Goal: Information Seeking & Learning: Learn about a topic

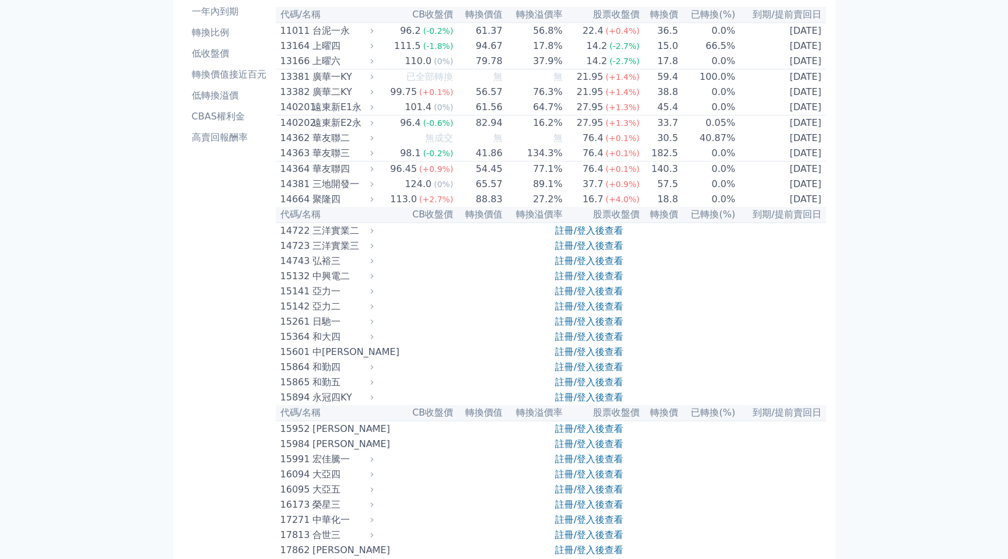
scroll to position [233, 0]
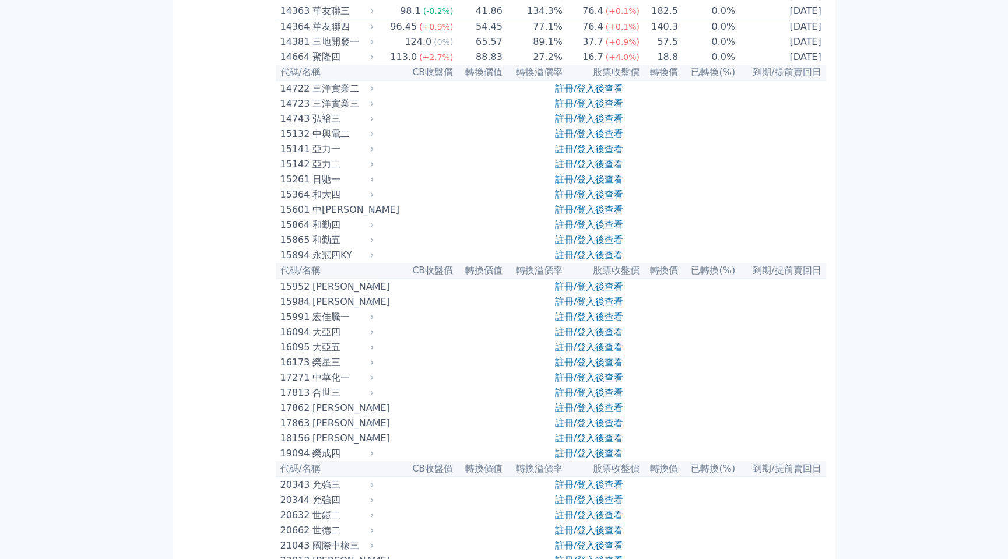
click at [303, 202] on div "15364" at bounding box center [294, 195] width 29 height 14
click at [595, 200] on link "註冊/登入後查看" at bounding box center [589, 194] width 68 height 11
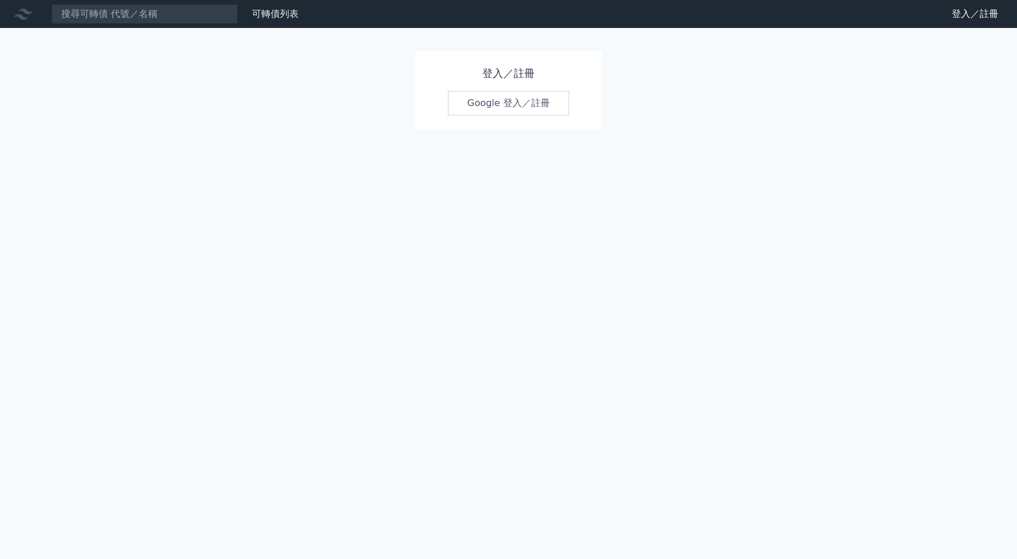
click at [508, 109] on link "Google 登入／註冊" at bounding box center [508, 103] width 121 height 24
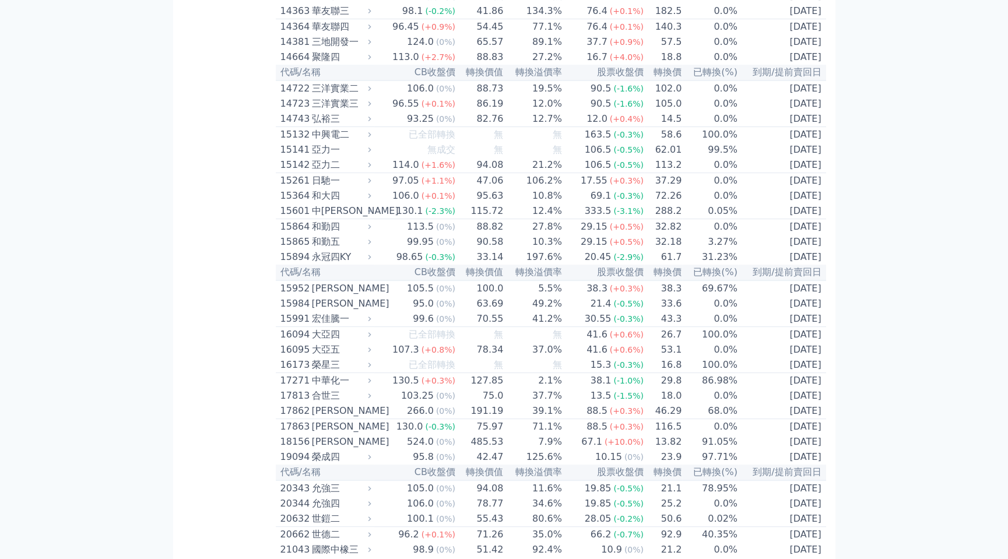
scroll to position [233, 0]
click at [299, 203] on div "15364" at bounding box center [294, 196] width 29 height 14
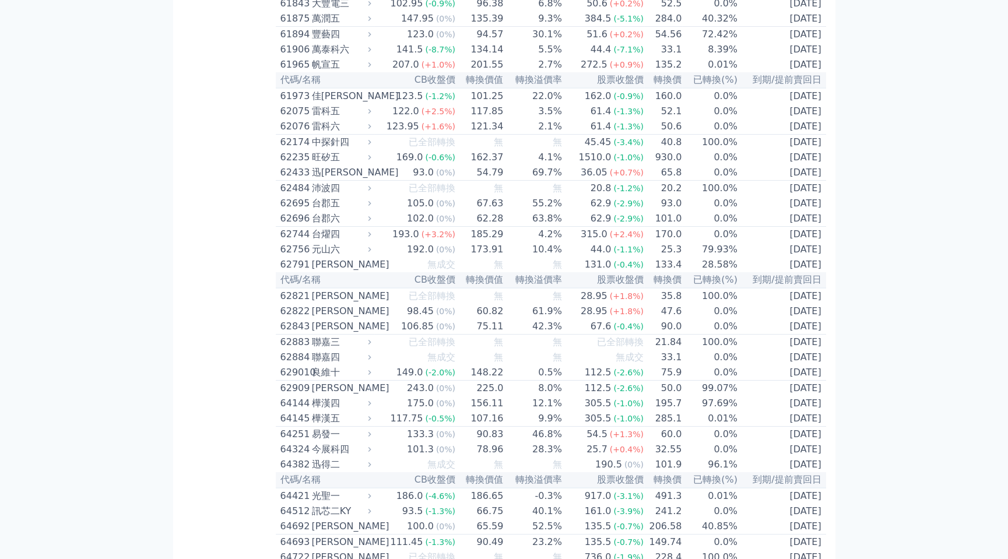
scroll to position [4840, 0]
